Goal: Task Accomplishment & Management: Manage account settings

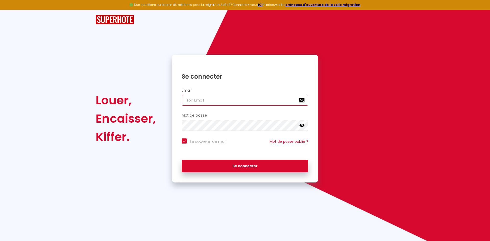
click at [219, 99] on input "email" at bounding box center [245, 100] width 126 height 11
type input "c"
checkbox input "true"
type input "ce"
checkbox input "true"
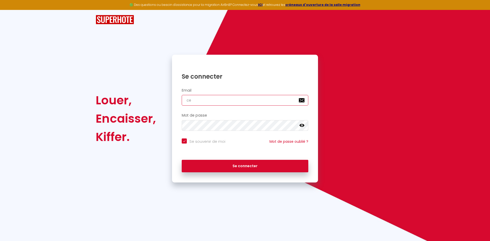
type input "cel"
checkbox input "true"
type input "celi"
checkbox input "true"
type input "celin"
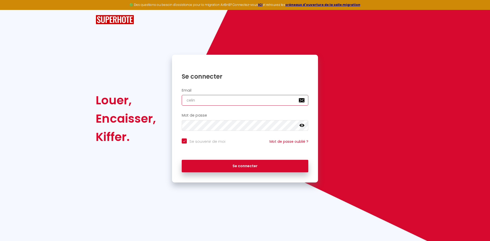
checkbox input "true"
type input "celine"
checkbox input "true"
type input "celinel"
checkbox input "true"
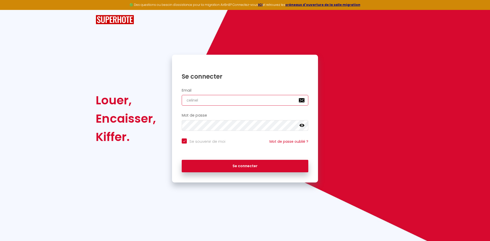
type input "celinele"
checkbox input "true"
type input "celinelec"
checkbox input "true"
type input "celinelech"
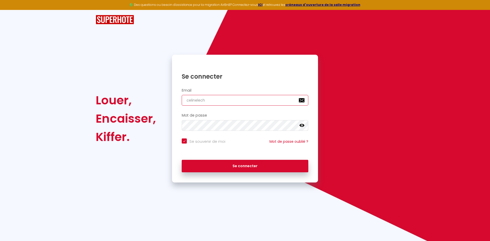
checkbox input "true"
type input "celinelecha"
checkbox input "true"
type input "celinelechar"
checkbox input "true"
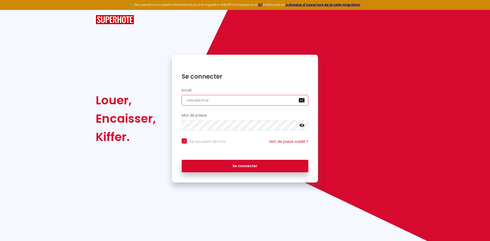
type input "celinelechart"
checkbox input "true"
type input "celinelechartr"
checkbox input "true"
type input "celinelechartre"
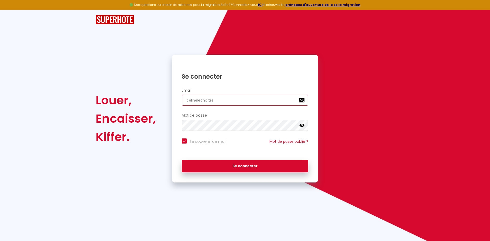
checkbox input "true"
type input "celinelechartre1"
checkbox input "true"
type input "celinelechartre12"
checkbox input "true"
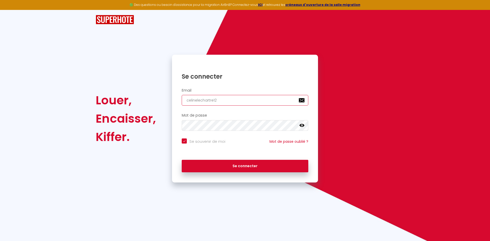
type input "celinelechartre12@"
checkbox input "true"
type input "celinelechartre12@y"
checkbox input "true"
type input "celinelechartre12@ya"
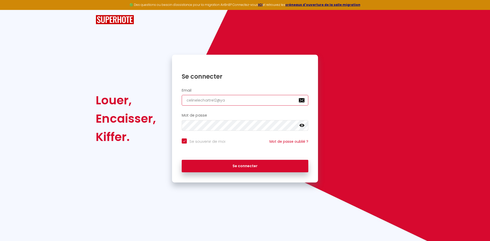
checkbox input "true"
type input "celinelechartre12@yah"
checkbox input "true"
type input "celinelechartre12@yaho"
checkbox input "true"
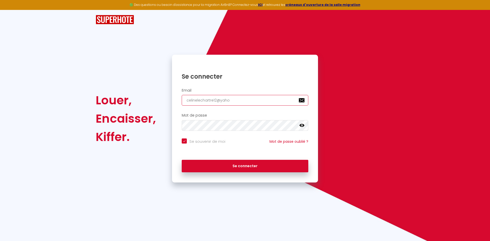
type input "[EMAIL_ADDRESS]"
checkbox input "true"
type input "[EMAIL_ADDRESS]."
checkbox input "true"
type input "celinelechartre12@yahoo.f"
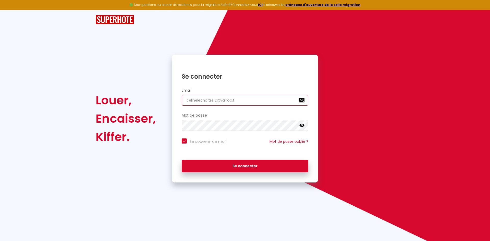
checkbox input "true"
type input "[EMAIL_ADDRESS][DOMAIN_NAME]"
checkbox input "true"
type input "[EMAIL_ADDRESS][DOMAIN_NAME]"
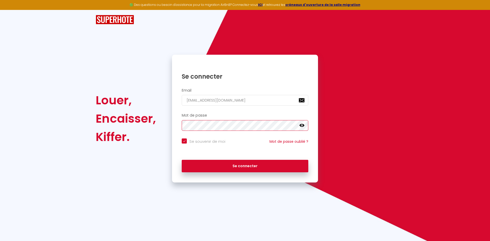
click at [182, 160] on button "Se connecter" at bounding box center [245, 166] width 126 height 13
checkbox input "true"
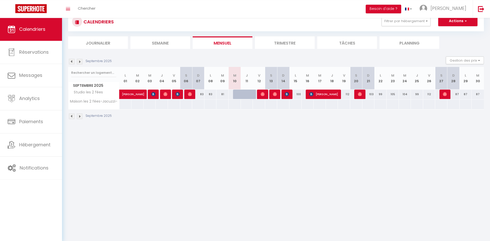
scroll to position [18, 0]
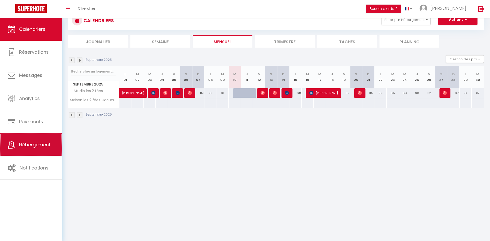
click at [30, 141] on link "Hébergement" at bounding box center [31, 145] width 62 height 23
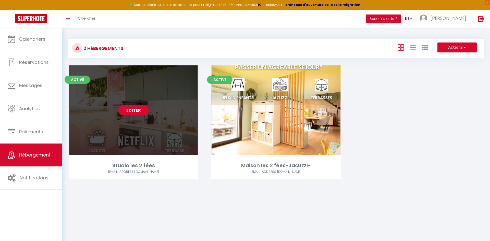
click at [142, 111] on link "Editer" at bounding box center [133, 110] width 31 height 10
select select "3"
select select "2"
select select "1"
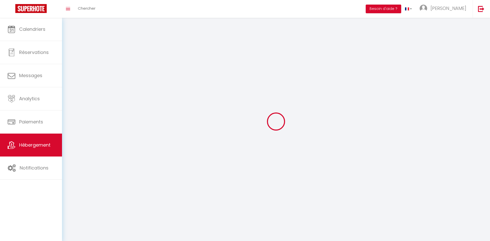
select select
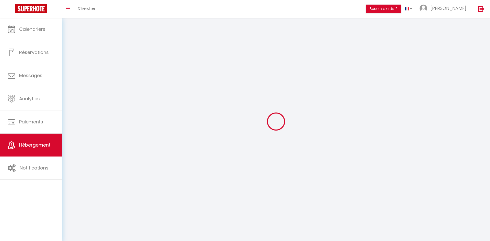
checkbox input "false"
select select
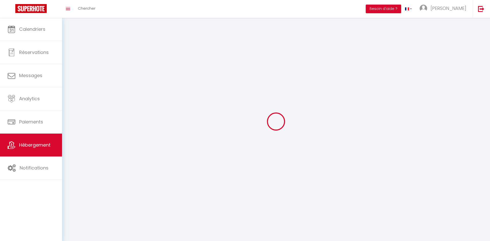
select select
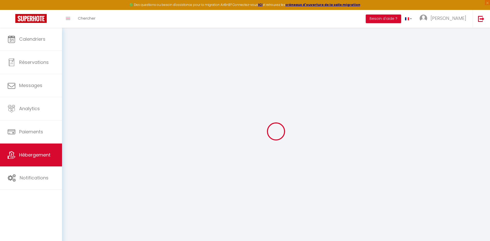
type input "Oups ! Les dates sélectionnées sont indisponibles."
type textarea "Malheureusement les dates sélectionnées sont indisponibles. Nous vous invitons …"
type input "48.1390251"
type input "-1.946"
checkbox input "true"
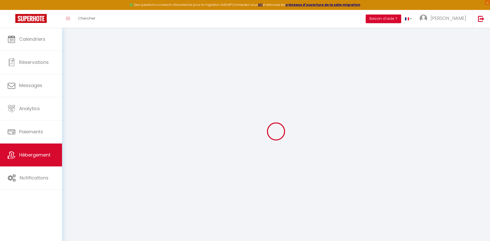
checkbox input "false"
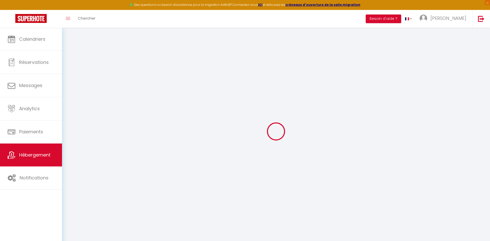
checkbox input "false"
select select "16:00"
select select
select select "11:00"
select select "30"
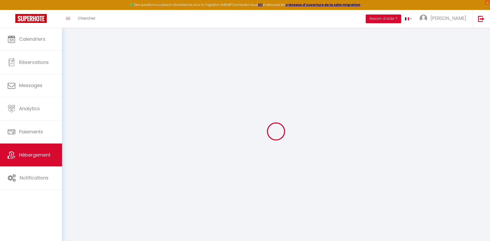
select select "120"
select select
checkbox input "false"
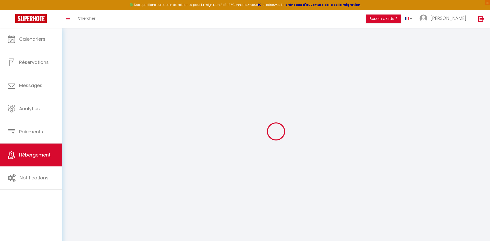
checkbox input "false"
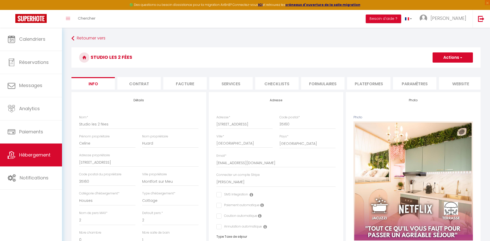
click at [451, 82] on li "website" at bounding box center [460, 83] width 43 height 12
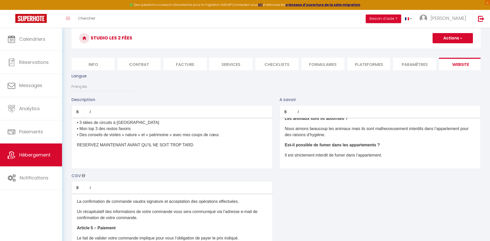
scroll to position [26, 0]
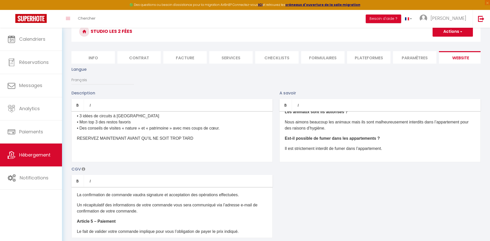
click at [141, 151] on p at bounding box center [172, 149] width 190 height 6
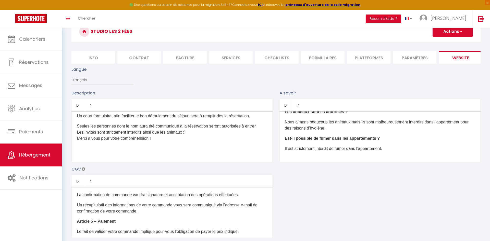
click at [469, 33] on button "Actions" at bounding box center [452, 32] width 40 height 10
click at [451, 42] on input "Enregistrer" at bounding box center [446, 42] width 19 height 5
checkbox input "true"
checkbox input "false"
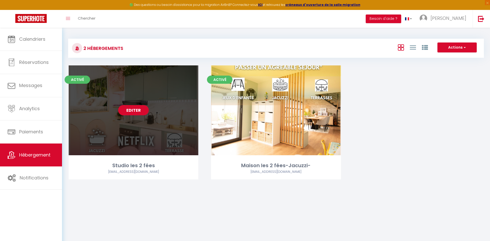
click at [144, 110] on link "Editer" at bounding box center [133, 110] width 31 height 10
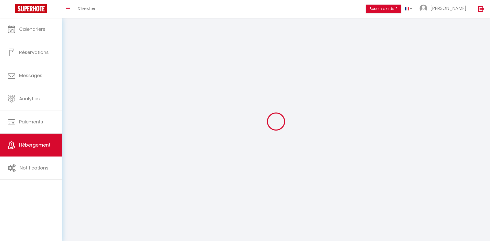
select select "1"
select select
select select "28"
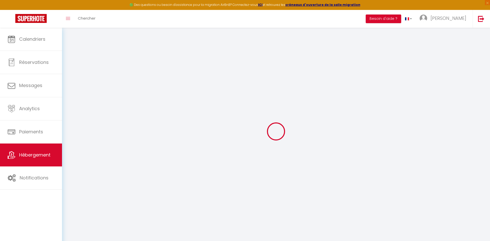
select select
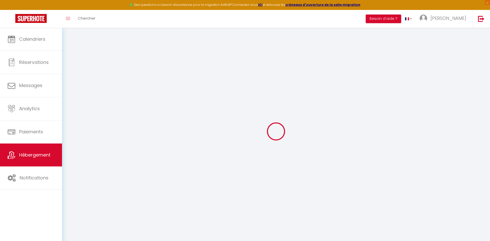
select select
checkbox input "false"
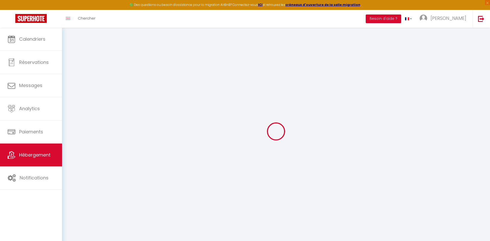
select select
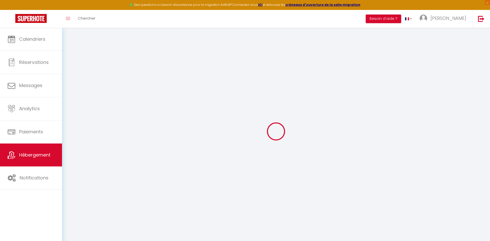
select select
checkbox input "false"
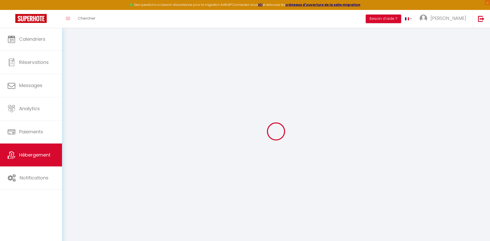
checkbox input "false"
select select
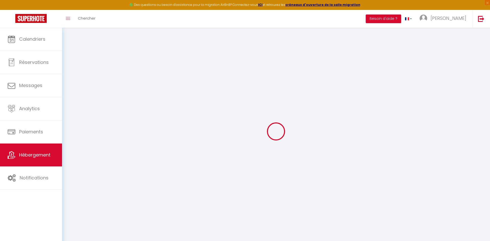
select select
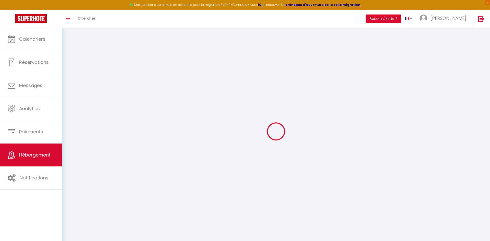
checkbox input "false"
select select
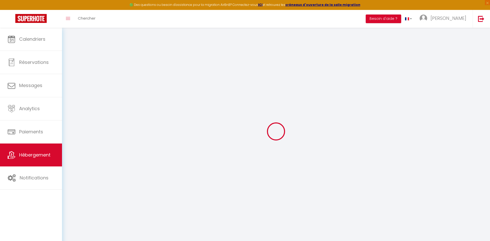
select select
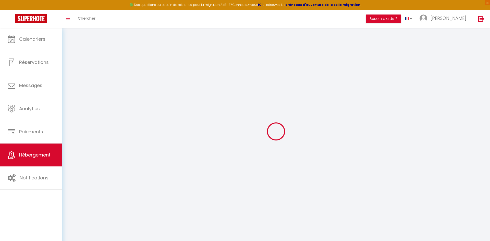
select select
checkbox input "false"
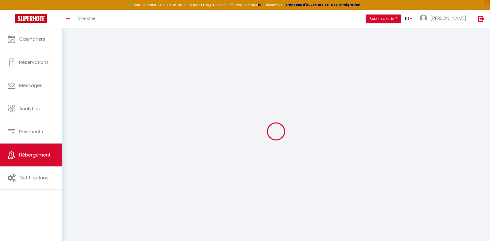
checkbox input "false"
select select
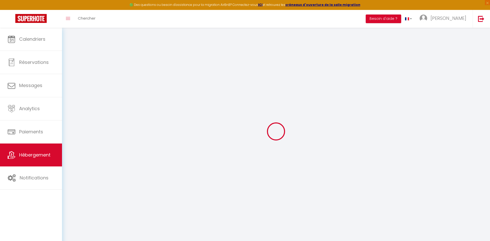
select select
checkbox input "false"
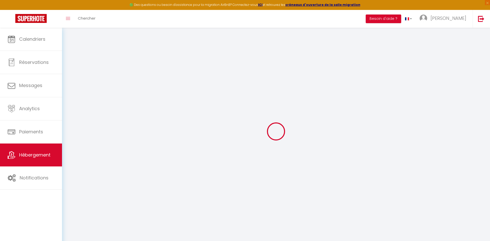
checkbox input "false"
select select
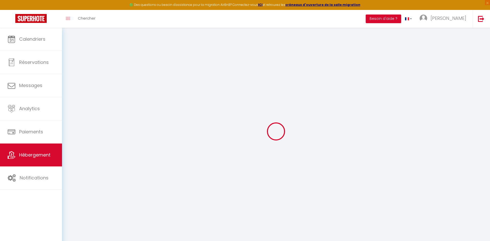
type input "Studio les 2 fées"
type input "Celine"
type input "Huard"
type input "[STREET_ADDRESS]"
type input "35160"
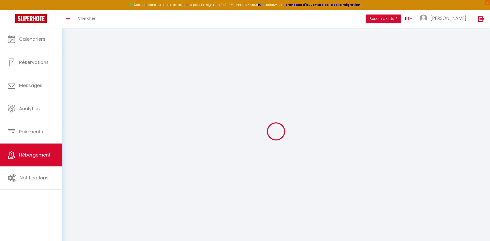
type input "Montfort sur Meu"
select select "houses"
select select "2"
select select "0"
type input "76"
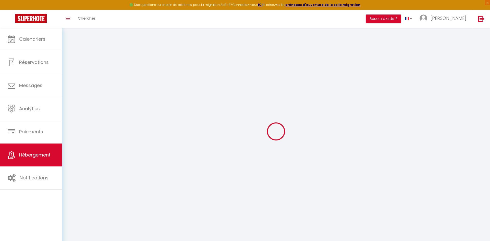
type input "25"
type input "2.5"
type input "0"
type input "1000"
select select
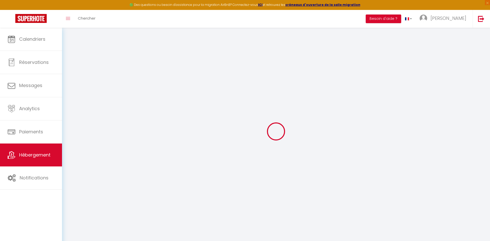
select select
type input "[STREET_ADDRESS]"
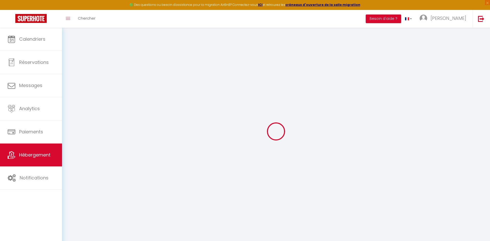
type input "35160"
type input "[GEOGRAPHIC_DATA]"
type input "[EMAIL_ADDRESS][DOMAIN_NAME]"
select select "7785"
checkbox input "false"
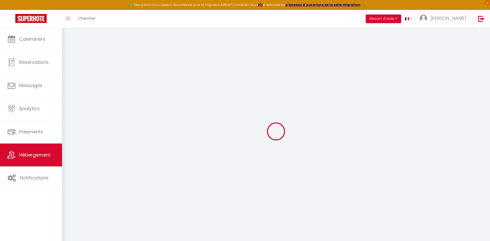
checkbox input "false"
radio input "true"
type input "0"
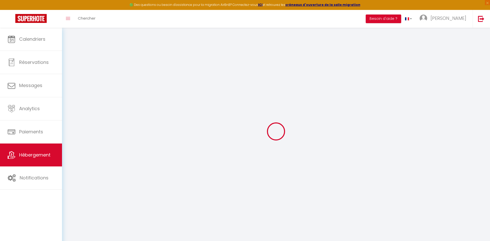
type input "0"
select select "cottage"
select select
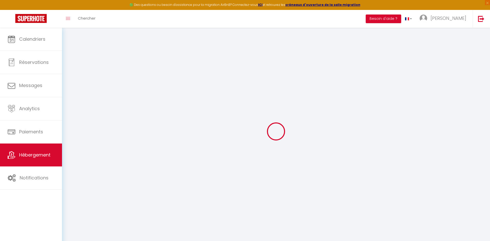
select select
checkbox input "false"
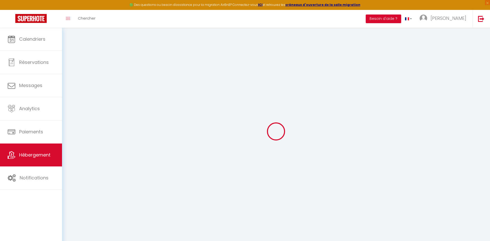
checkbox input "false"
select select
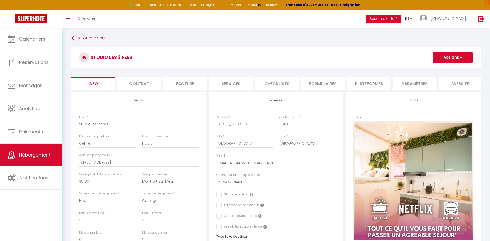
click at [450, 59] on button "Actions" at bounding box center [452, 58] width 40 height 10
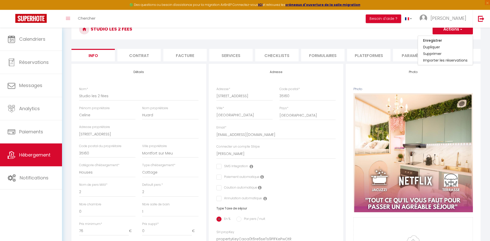
scroll to position [25, 0]
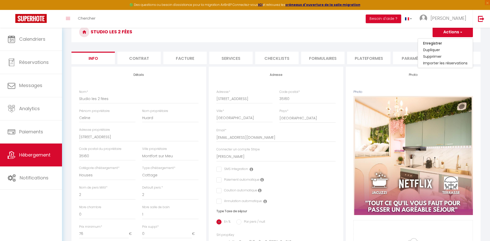
click at [318, 60] on li "Formulaires" at bounding box center [322, 58] width 43 height 12
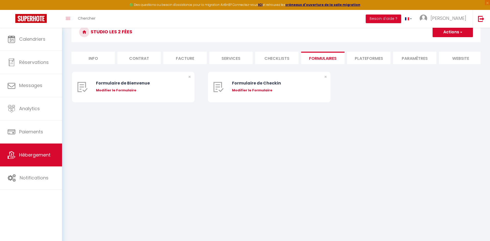
click at [416, 60] on li "Paramètres" at bounding box center [414, 58] width 43 height 12
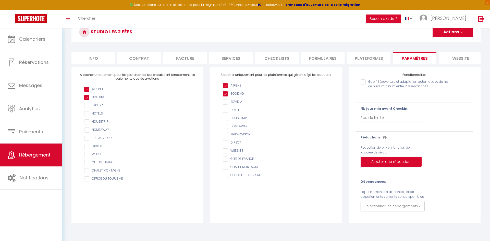
click at [446, 58] on li "website" at bounding box center [460, 58] width 43 height 12
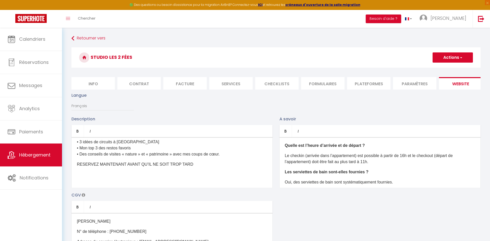
click at [107, 176] on p at bounding box center [172, 175] width 190 height 6
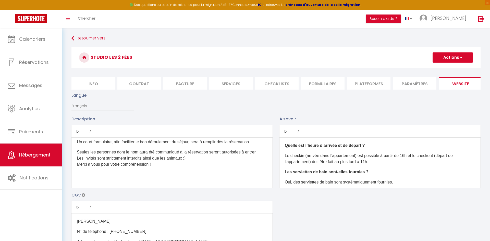
click at [447, 59] on button "Actions" at bounding box center [452, 58] width 40 height 10
click at [444, 68] on input "Enregistrer" at bounding box center [446, 68] width 19 height 5
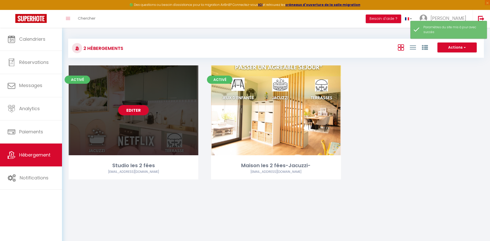
click at [133, 113] on link "Editer" at bounding box center [133, 110] width 31 height 10
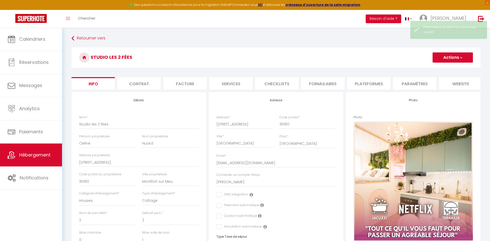
click at [453, 80] on li "website" at bounding box center [460, 83] width 43 height 12
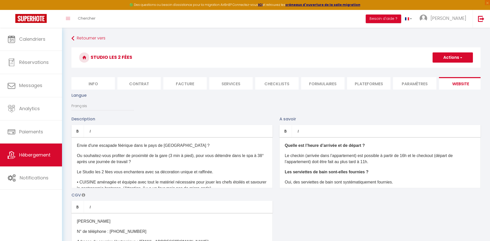
click at [423, 162] on p "Le checkin (arrivée dans l’appartement) est possible à partir de 16h et le chec…" at bounding box center [380, 159] width 190 height 12
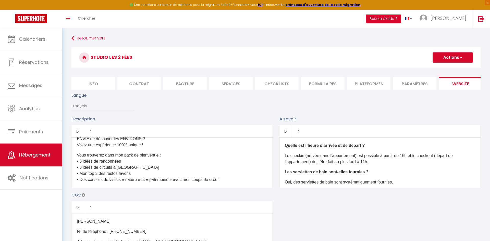
scroll to position [171, 0]
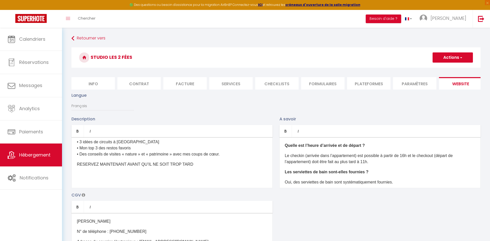
click at [467, 59] on button "Actions" at bounding box center [452, 58] width 40 height 10
click at [453, 68] on input "Enregistrer" at bounding box center [446, 68] width 19 height 5
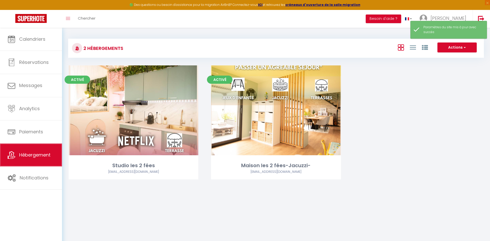
click at [25, 163] on link "Hébergement" at bounding box center [31, 155] width 62 height 23
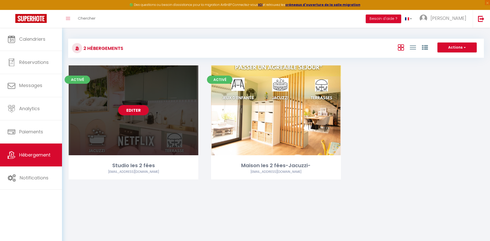
click at [140, 110] on link "Editer" at bounding box center [133, 110] width 31 height 10
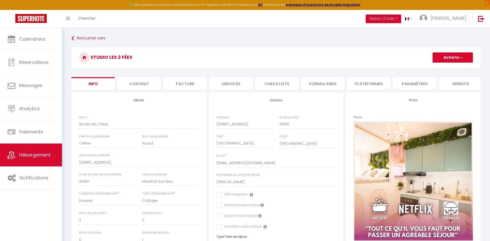
click at [327, 84] on li "Formulaires" at bounding box center [322, 83] width 43 height 12
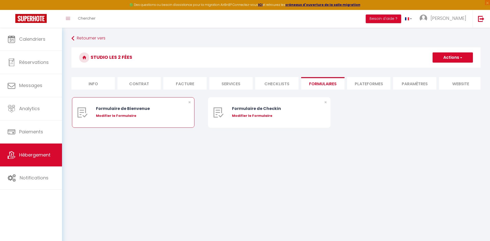
click at [126, 106] on div "Formulaire de Bienvenue" at bounding box center [138, 109] width 85 height 6
click at [121, 115] on div "Modifier le Formulaire" at bounding box center [138, 115] width 85 height 5
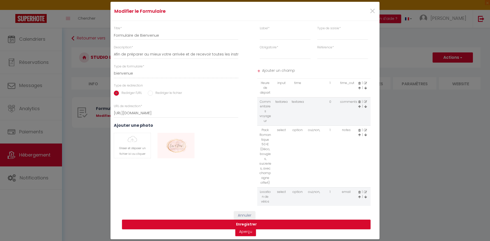
scroll to position [80, 0]
click at [364, 191] on icon at bounding box center [365, 192] width 3 height 3
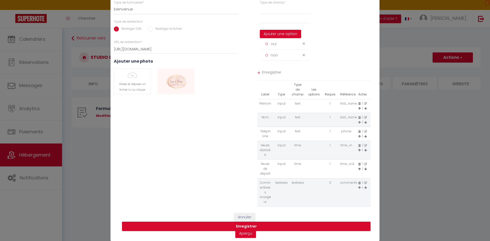
scroll to position [0, 0]
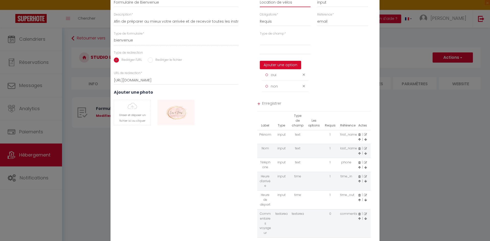
click at [303, 2] on input "Location de vélos" at bounding box center [285, 2] width 51 height 9
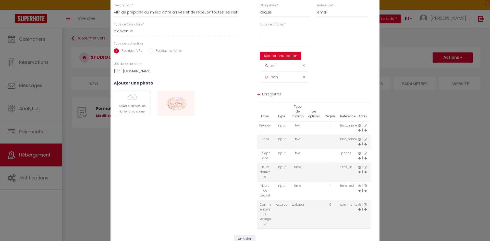
scroll to position [31, 0]
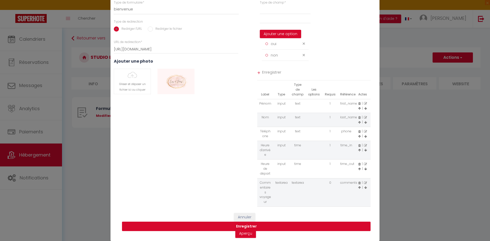
click at [256, 228] on button "Enregistrer" at bounding box center [246, 227] width 248 height 10
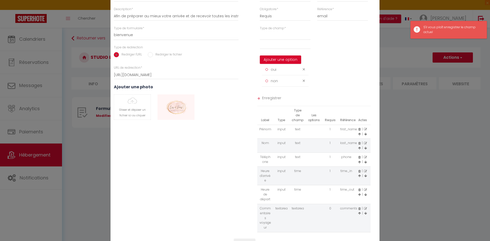
scroll to position [0, 0]
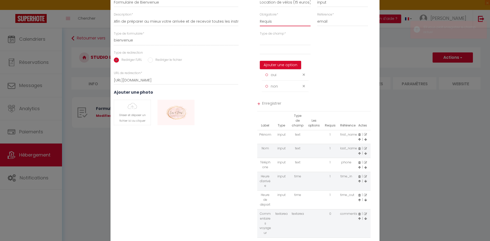
click at [260, 17] on select "Requis Optionnel" at bounding box center [285, 21] width 51 height 9
click option "Requis" at bounding box center [0, 0] width 0 height 0
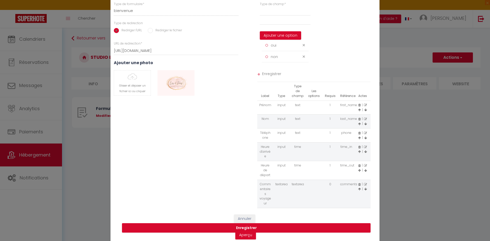
scroll to position [31, 0]
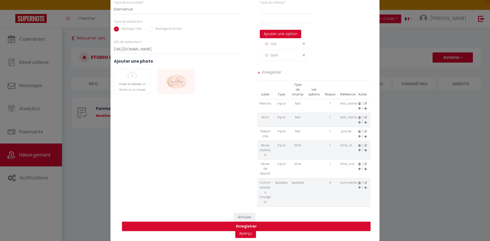
click at [272, 73] on span "Enregistrer" at bounding box center [316, 73] width 109 height 9
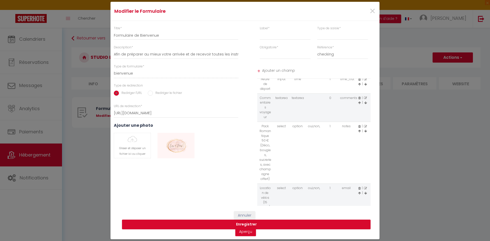
scroll to position [89, 0]
click at [267, 190] on td "Location de vélos (15 euros)" at bounding box center [265, 192] width 16 height 28
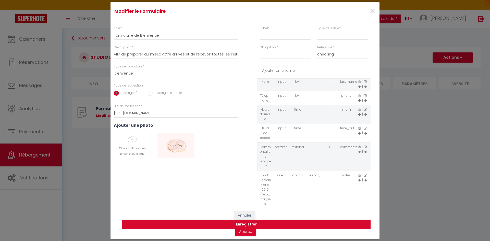
scroll to position [11, 0]
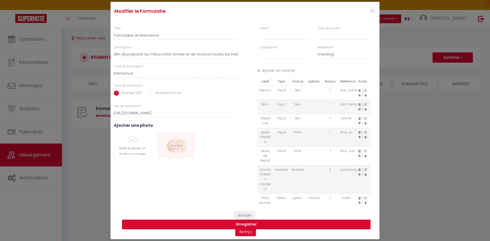
click at [257, 223] on button "Enregistrer" at bounding box center [246, 225] width 248 height 10
